Goal: Transaction & Acquisition: Purchase product/service

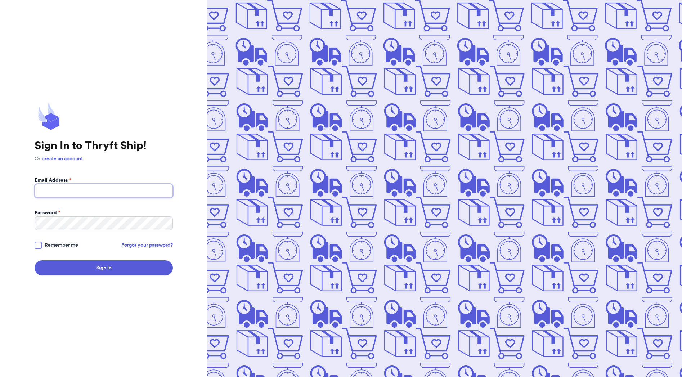
type input "lucerofenandez34@gmail.com"
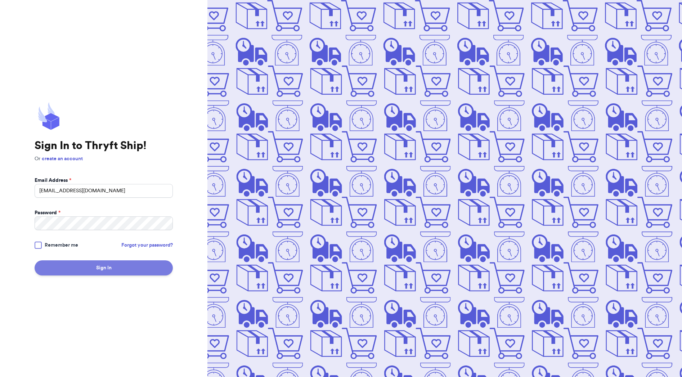
click at [90, 267] on button "Sign In" at bounding box center [104, 267] width 138 height 15
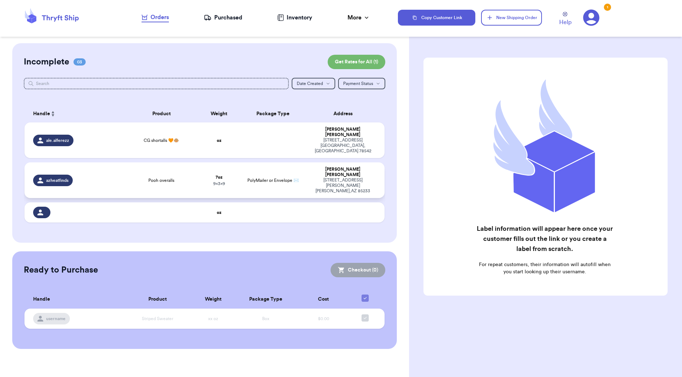
click at [256, 178] on span "PolyMailer or Envelope ✉️" at bounding box center [272, 180] width 51 height 4
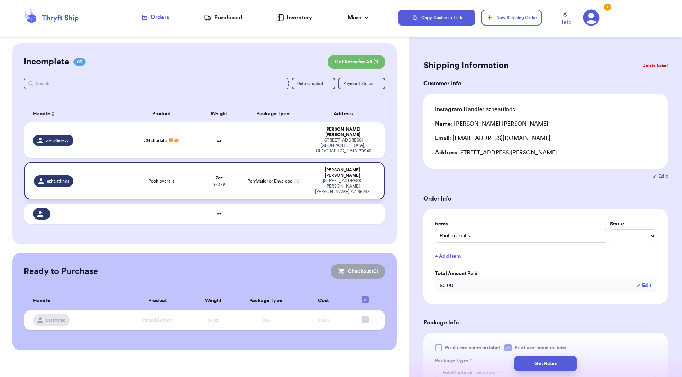
click at [74, 175] on div "azheatfinds" at bounding box center [77, 181] width 87 height 12
click at [653, 64] on button "Delete Label" at bounding box center [654, 66] width 31 height 16
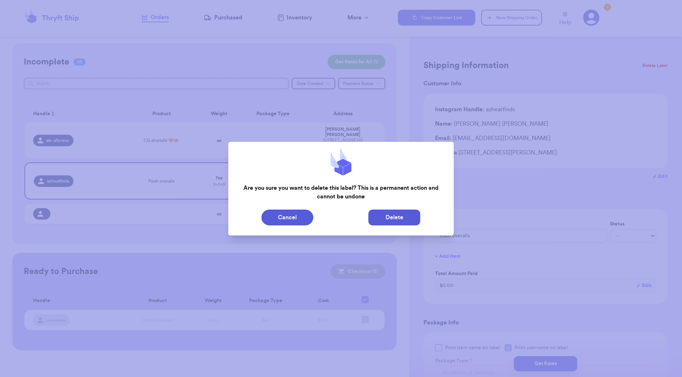
scroll to position [0, 0]
click at [373, 214] on button "Delete" at bounding box center [394, 218] width 52 height 16
type input "CG shortalls 🧡🐵"
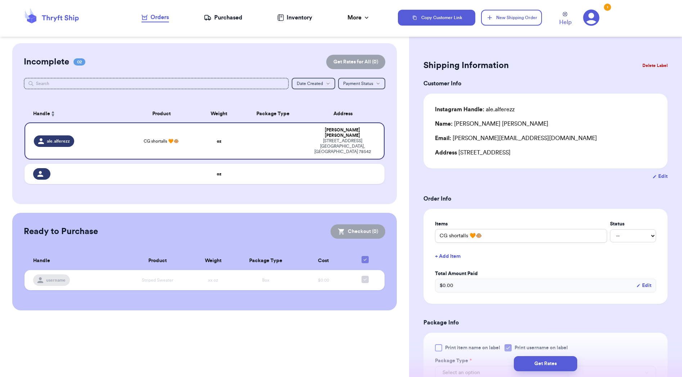
scroll to position [0, 0]
click at [191, 138] on div "CG shortalls 🧡🐵" at bounding box center [161, 141] width 63 height 6
click at [178, 138] on span "CG shortalls 🧡🐵" at bounding box center [161, 141] width 35 height 6
click at [66, 140] on span "ale.alferezz" at bounding box center [58, 141] width 23 height 6
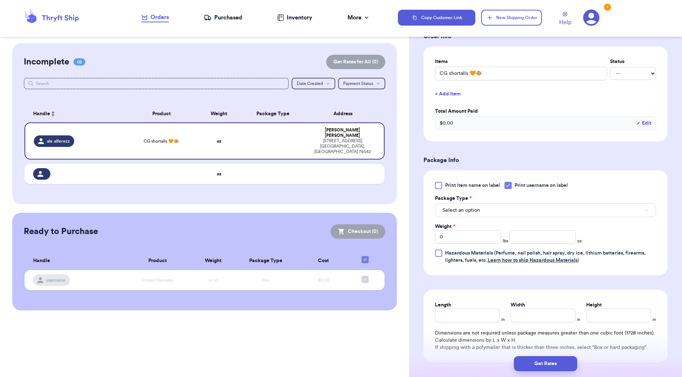
scroll to position [166, 0]
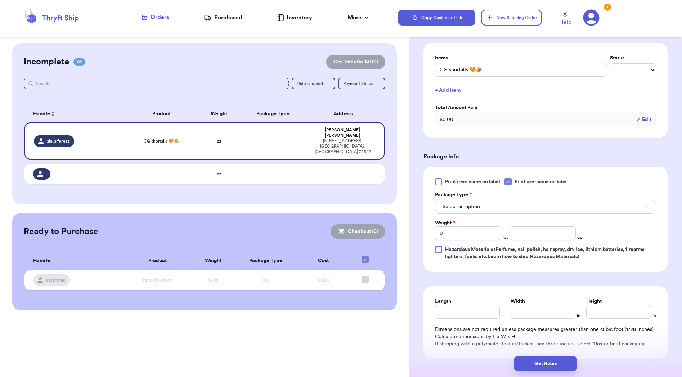
click at [476, 209] on span "Select an option" at bounding box center [460, 206] width 37 height 7
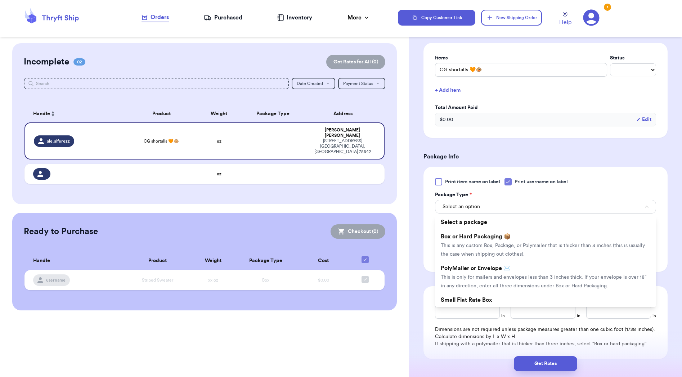
click at [531, 267] on li "PolyMailer or Envelope ✉️ This is only for mailers and envelopes less than 3 in…" at bounding box center [545, 277] width 221 height 32
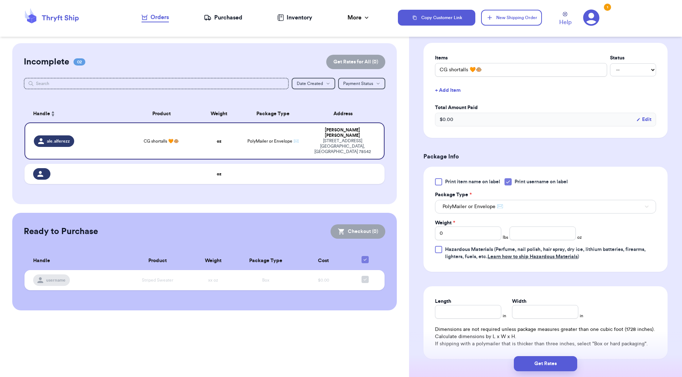
click at [507, 185] on icon at bounding box center [508, 182] width 6 height 6
click at [0, 0] on input "Print username on label" at bounding box center [0, 0] width 0 height 0
click at [526, 236] on input "number" at bounding box center [542, 233] width 66 height 14
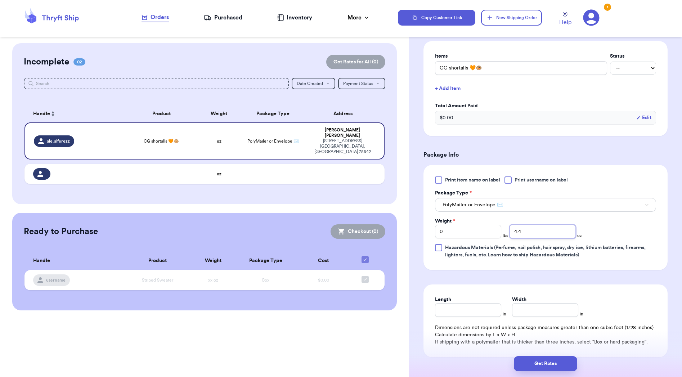
type input "4.3"
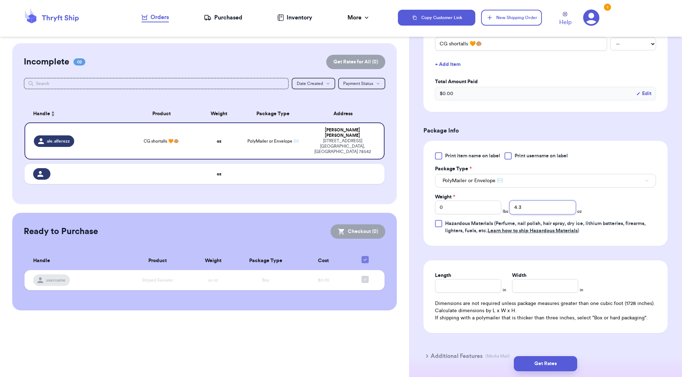
scroll to position [194, 0]
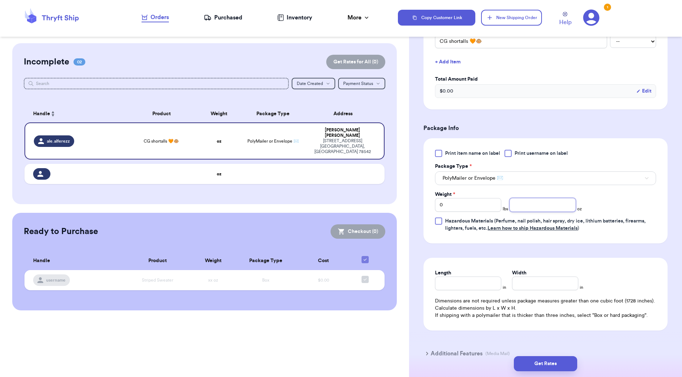
type input "4"
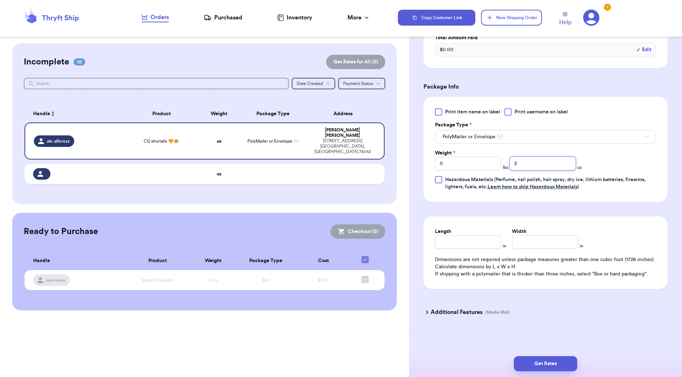
type input "1.9"
type input "1"
type input "5"
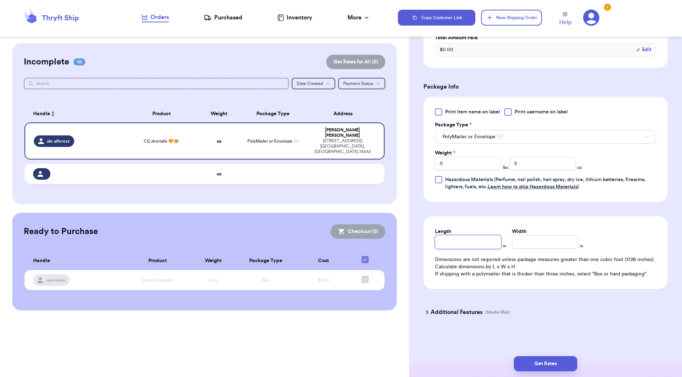
click at [474, 235] on input "Length" at bounding box center [468, 242] width 66 height 14
type input "9"
click at [536, 362] on button "Get Rates" at bounding box center [545, 363] width 63 height 15
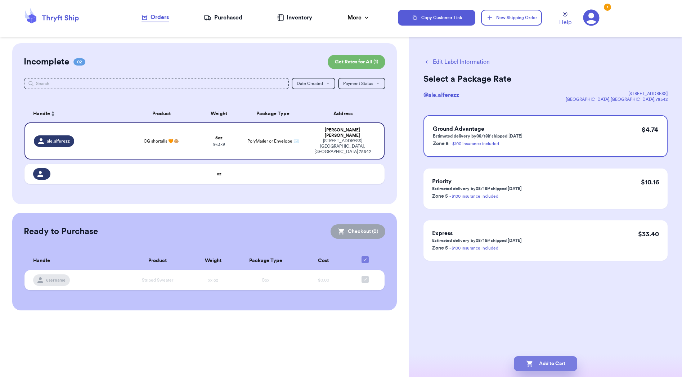
click at [535, 363] on button "Add to Cart" at bounding box center [545, 363] width 63 height 15
checkbox input "true"
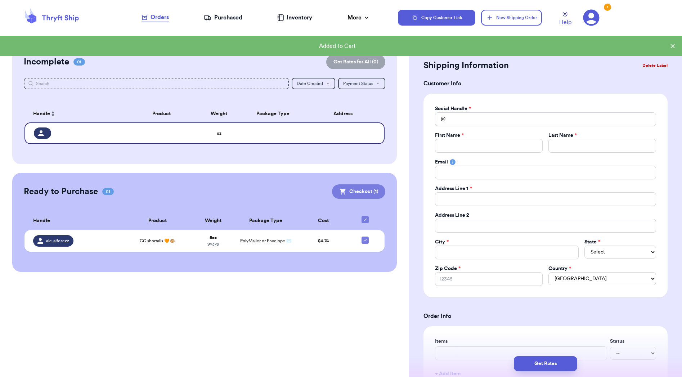
click at [364, 198] on button "Checkout ( 1 )" at bounding box center [358, 191] width 53 height 14
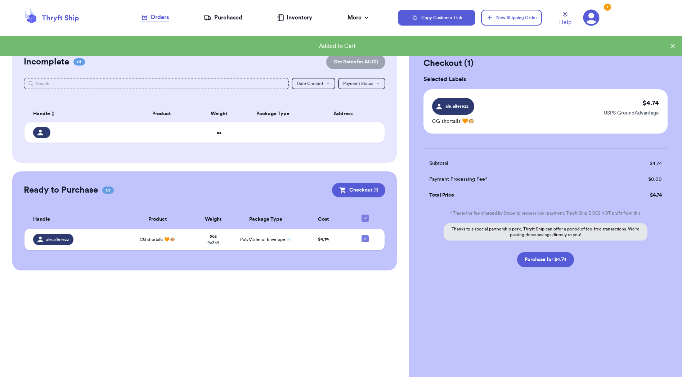
click at [557, 257] on button "Purchase for $4.74" at bounding box center [545, 259] width 57 height 15
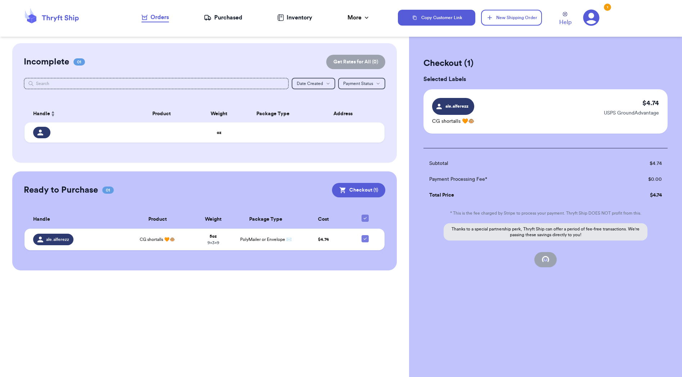
checkbox input "false"
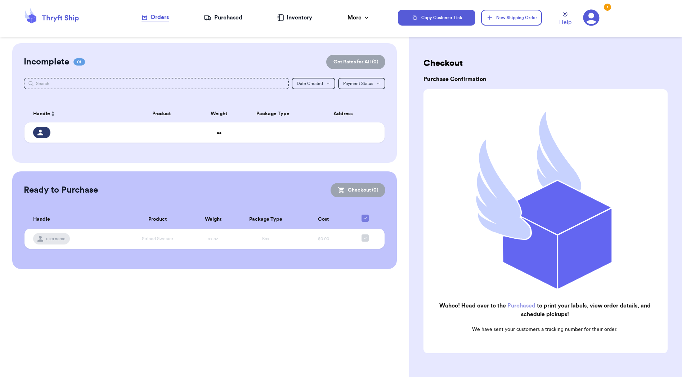
checkbox input "true"
click at [522, 308] on link "Purchased" at bounding box center [521, 306] width 28 height 6
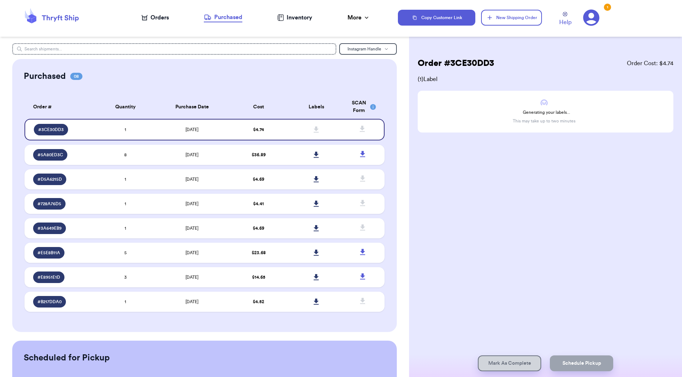
scroll to position [0, 0]
click at [350, 5] on header "Orders Purchased Inventory More Stats Completed Orders Copy Customer Link New S…" at bounding box center [341, 18] width 682 height 37
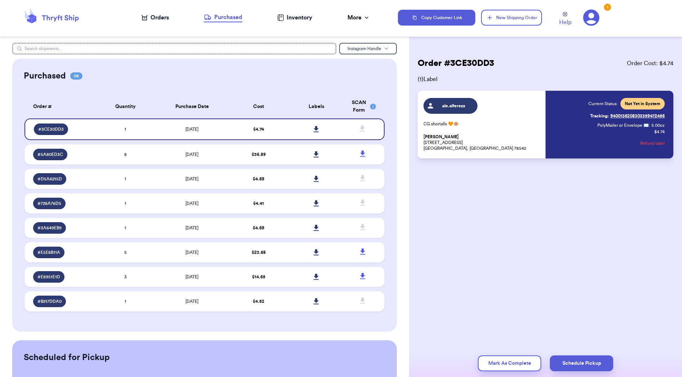
drag, startPoint x: 358, startPoint y: 6, endPoint x: 356, endPoint y: 1, distance: 5.6
click at [358, 6] on nav "Orders Purchased Inventory More Stats Completed Orders" at bounding box center [256, 18] width 284 height 24
click at [316, 132] on icon at bounding box center [316, 129] width 5 height 6
